Goal: Task Accomplishment & Management: Manage account settings

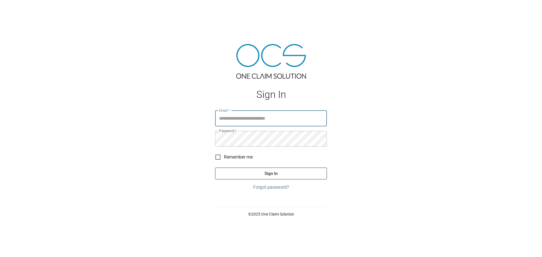
type input "**********"
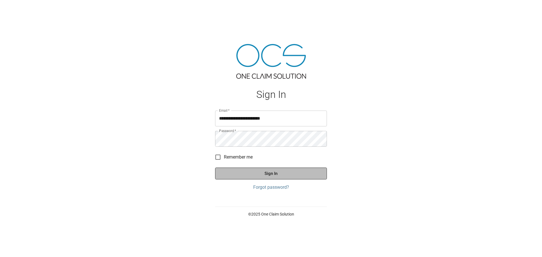
click at [304, 176] on button "Sign In" at bounding box center [271, 174] width 112 height 12
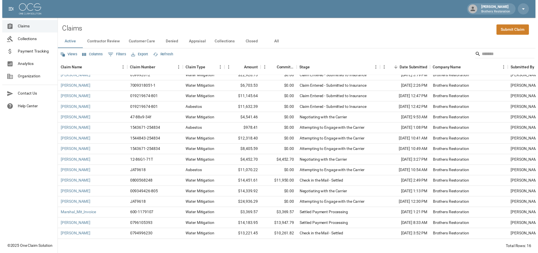
scroll to position [10, 0]
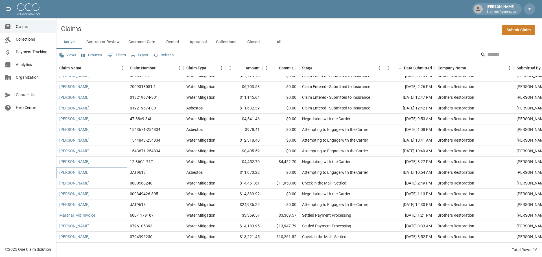
click at [72, 170] on link "[PERSON_NAME]" at bounding box center [74, 173] width 30 height 6
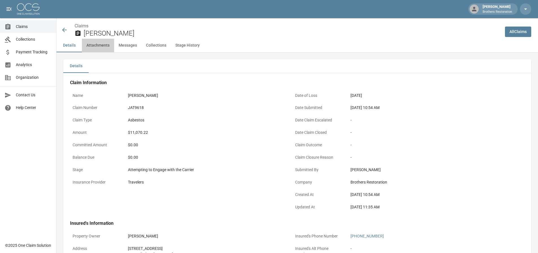
click at [102, 45] on button "Attachments" at bounding box center [98, 46] width 32 height 14
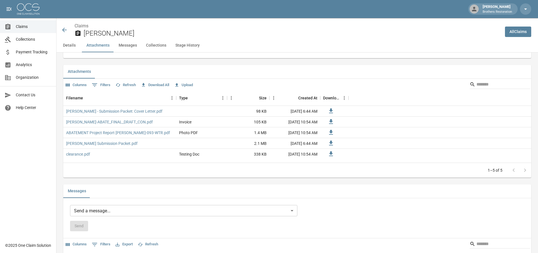
scroll to position [344, 0]
click at [188, 89] on button "Upload" at bounding box center [183, 84] width 21 height 9
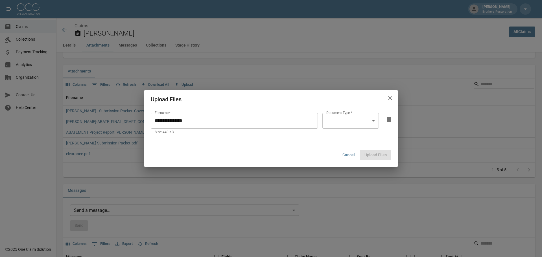
click at [371, 118] on body "[PERSON_NAME] Brothers Restoration Claims Collections Payment Tracking Analytic…" at bounding box center [271, 109] width 542 height 906
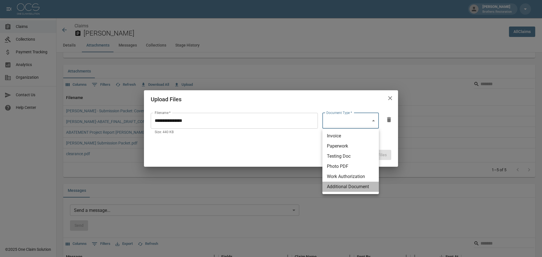
click at [360, 187] on li "Additional Document" at bounding box center [350, 187] width 56 height 10
type input "**********"
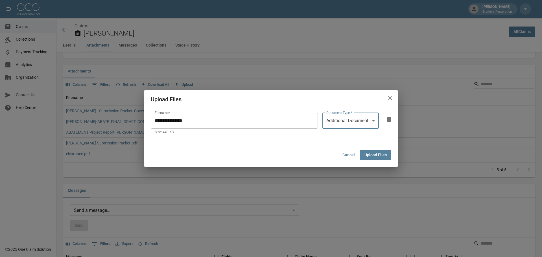
click at [377, 154] on button "Upload Files" at bounding box center [375, 155] width 31 height 10
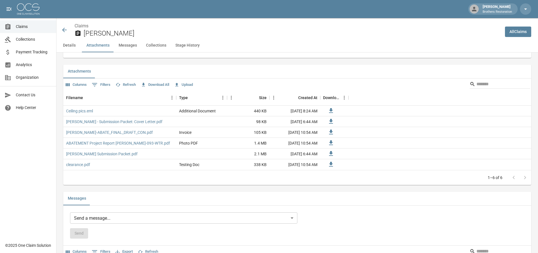
click at [66, 33] on icon at bounding box center [64, 30] width 7 height 7
